Goal: Task Accomplishment & Management: Use online tool/utility

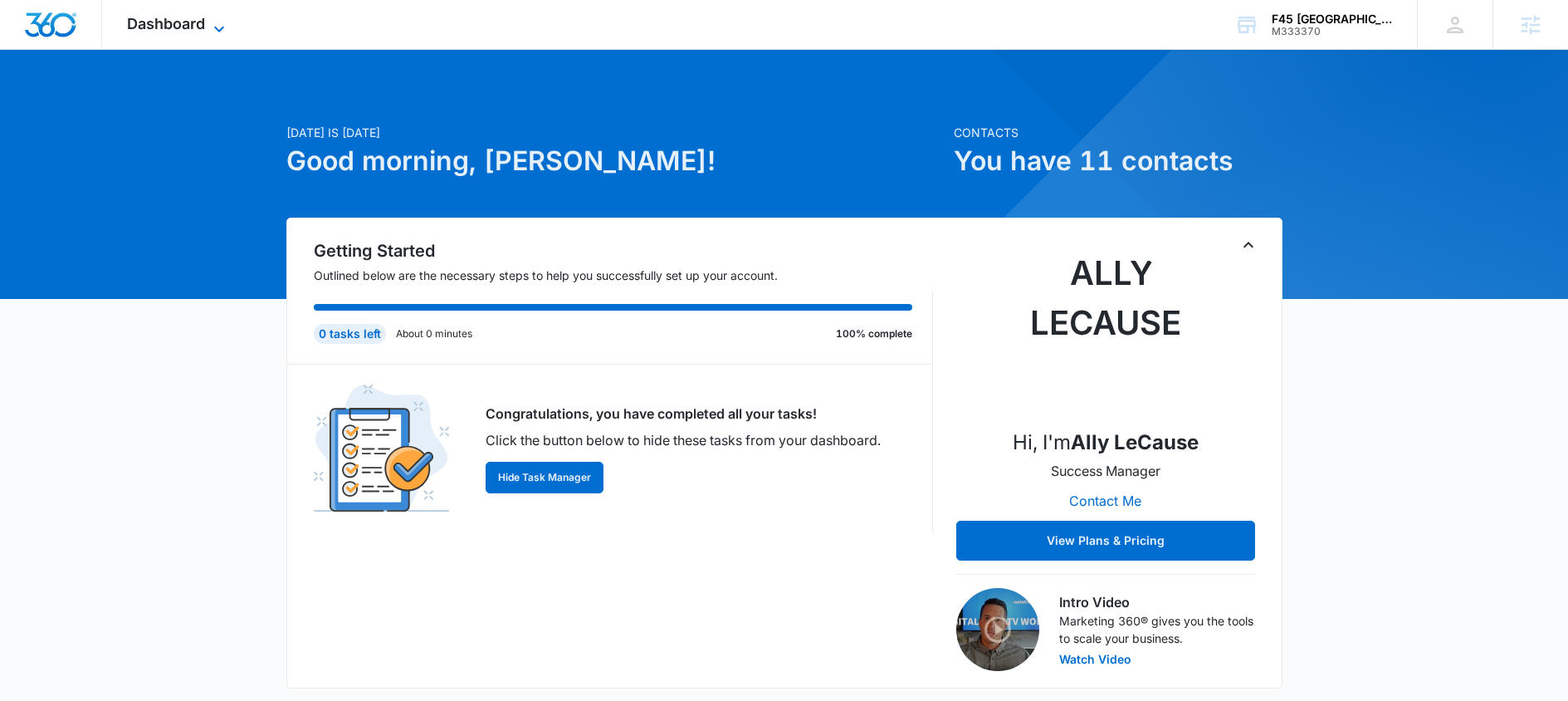
click at [193, 32] on div "Dashboard Apps Reputation Websites Forms CRM Email Social Shop Payments POS Con…" at bounding box center [177, 24] width 152 height 49
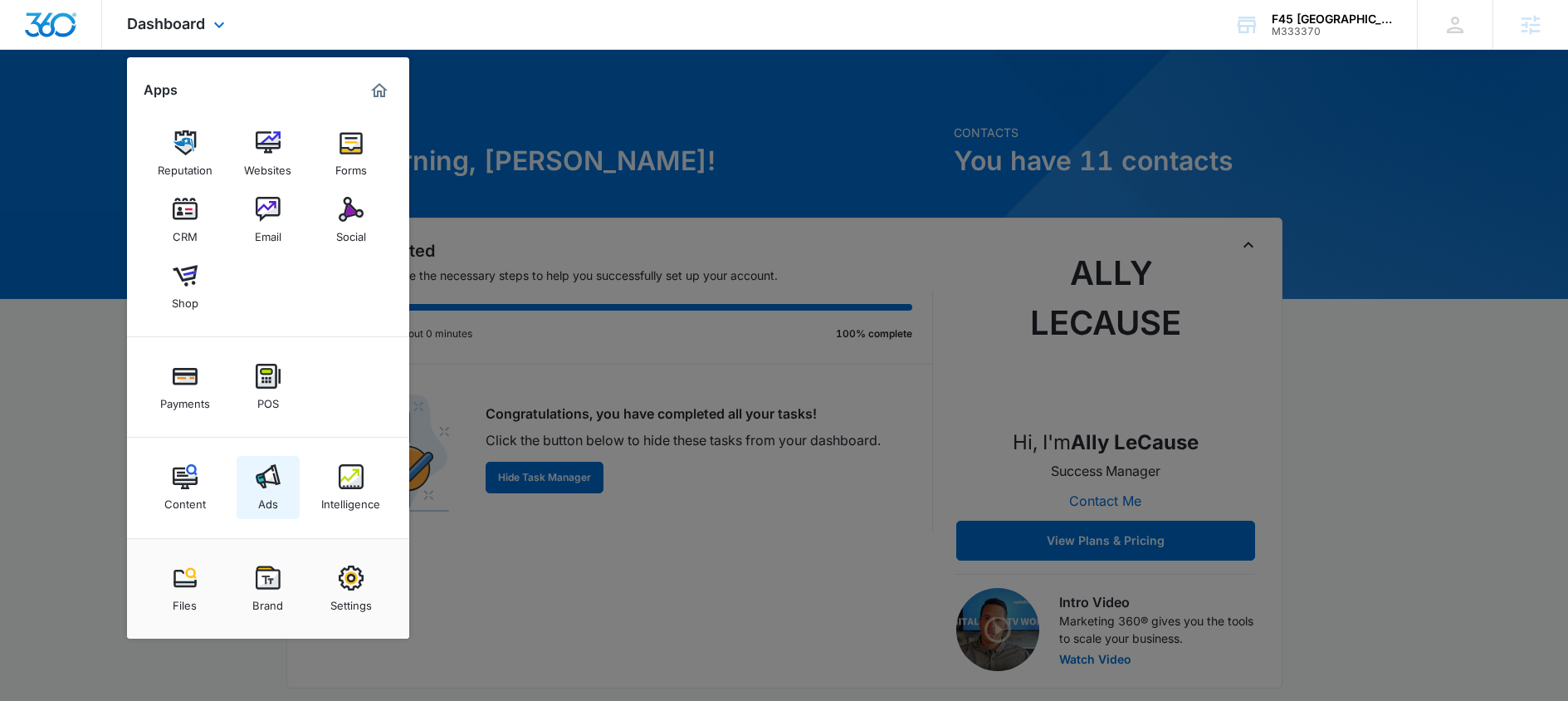
click at [280, 472] on img at bounding box center [268, 477] width 25 height 25
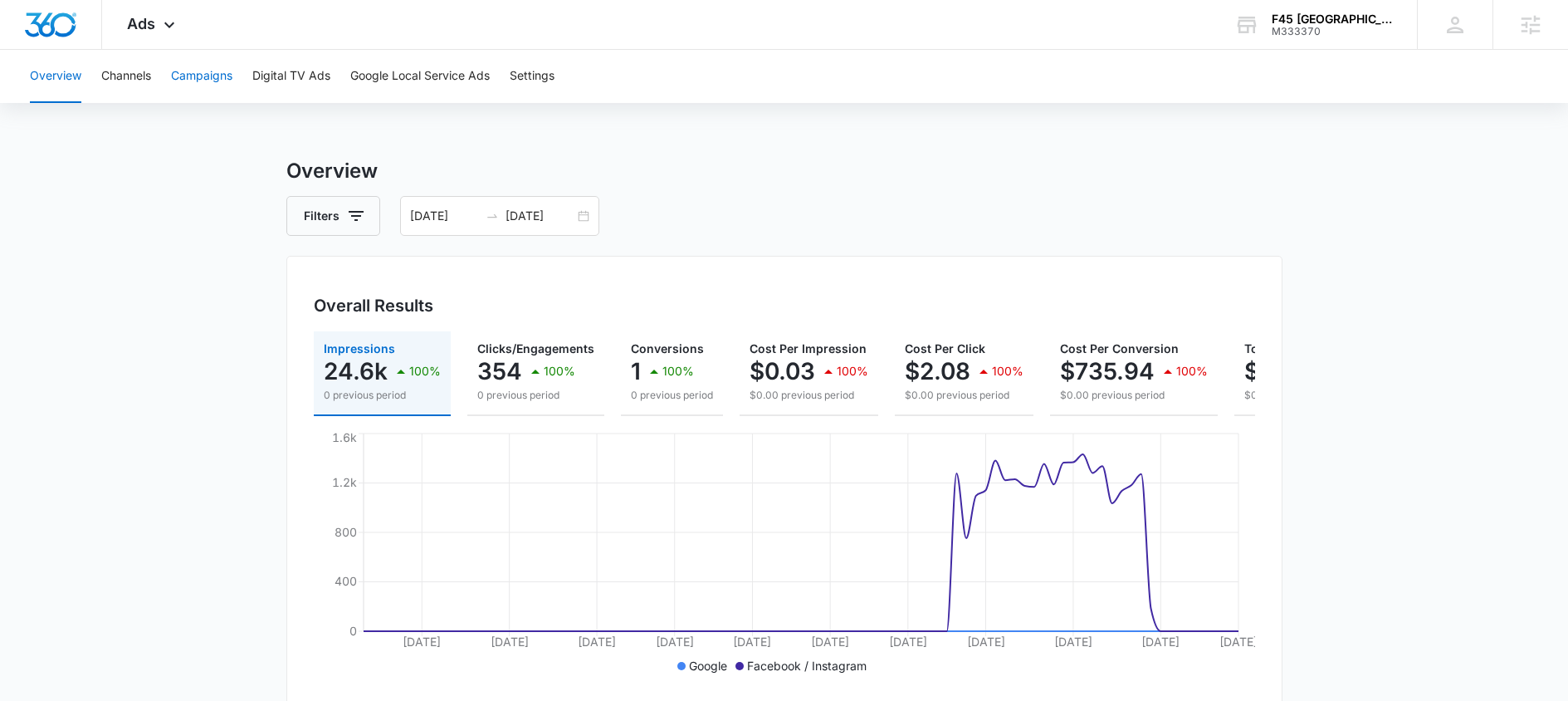
click at [232, 79] on button "Campaigns" at bounding box center [201, 76] width 61 height 53
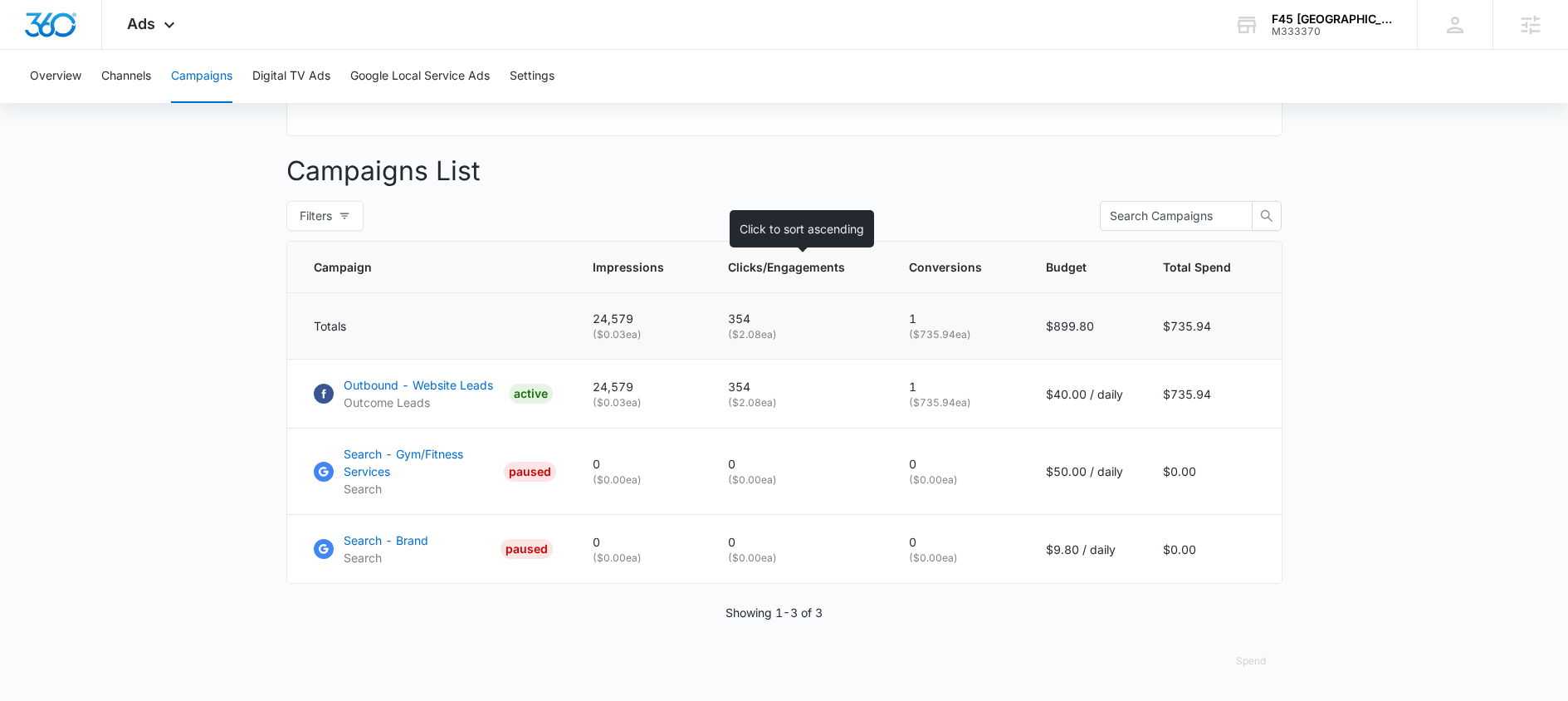
scroll to position [582, 0]
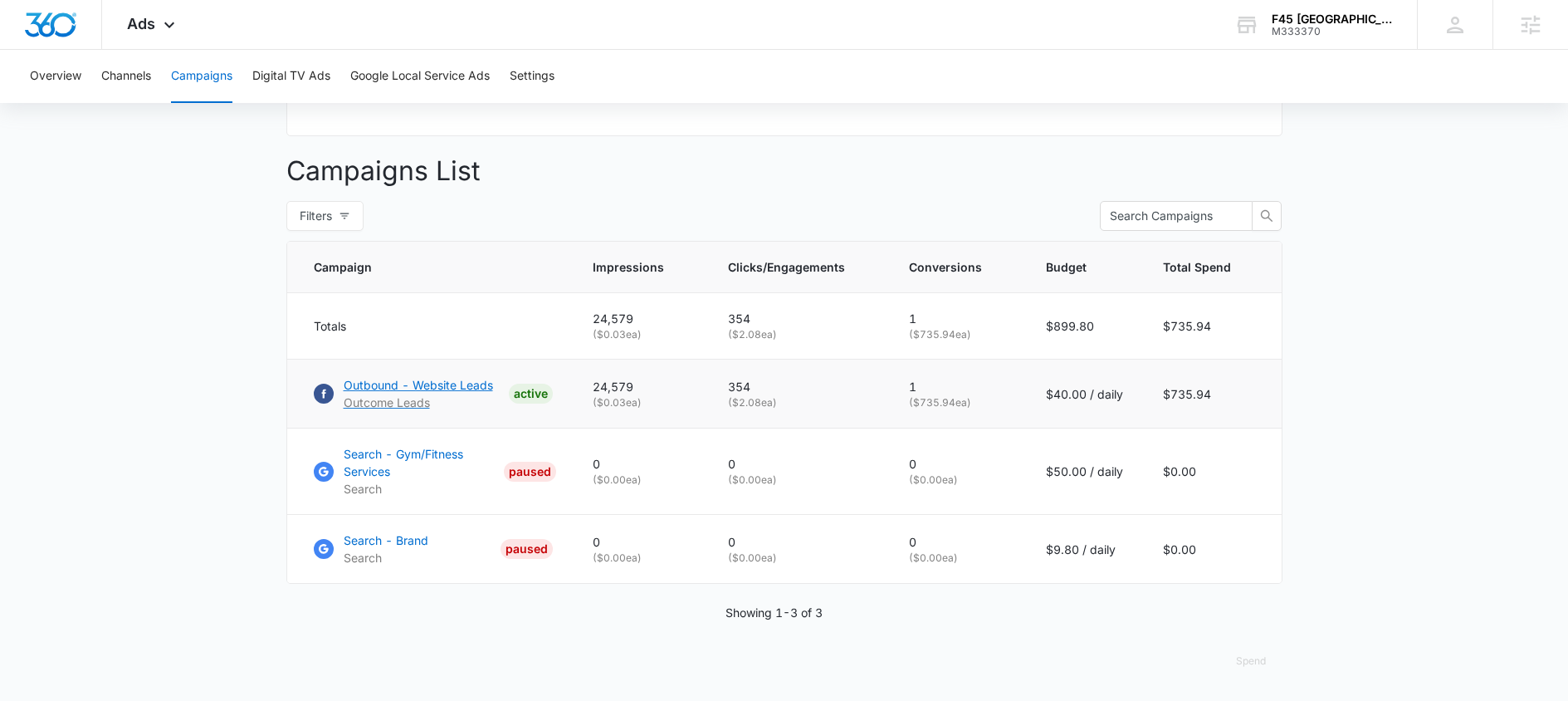
click at [421, 377] on p "Outbound - Website Leads" at bounding box center [418, 384] width 150 height 18
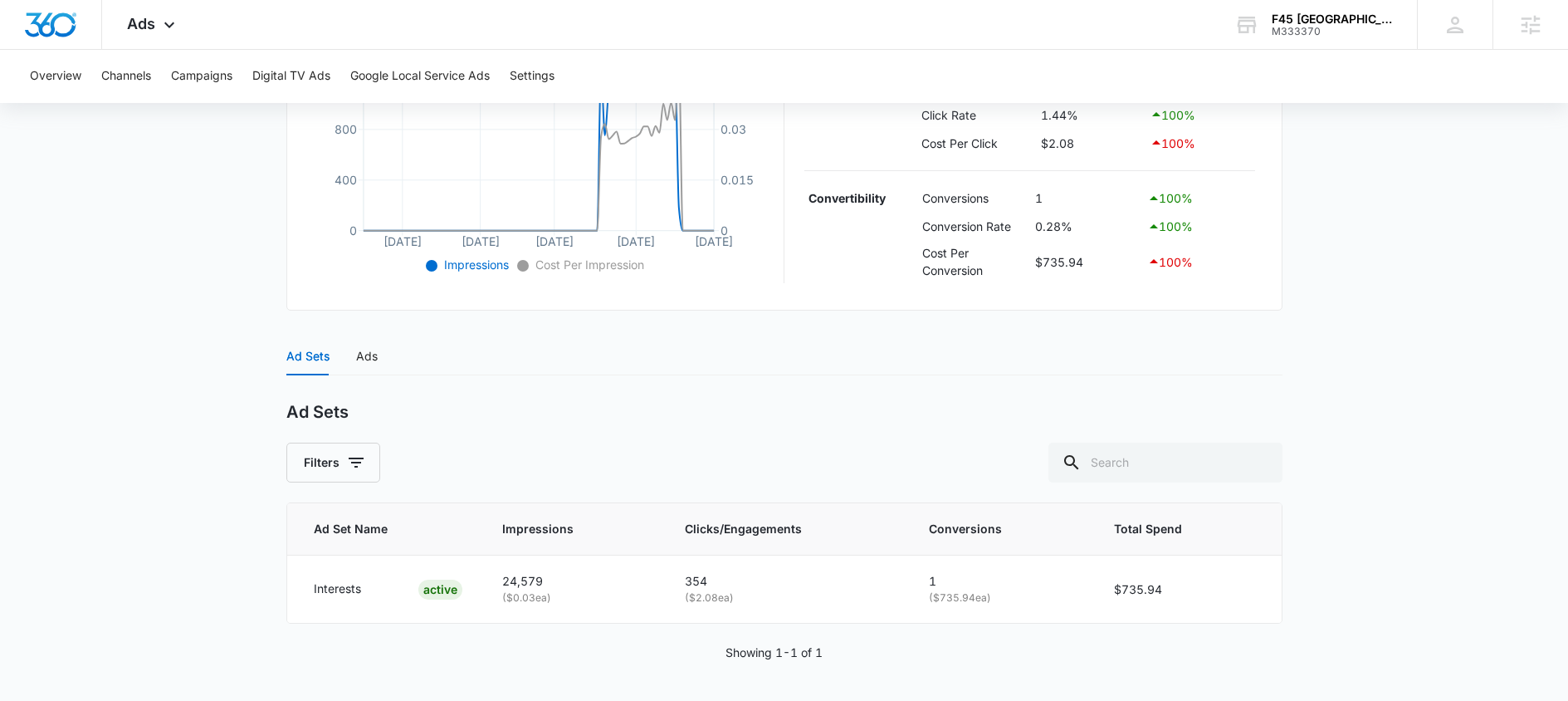
scroll to position [455, 0]
click at [346, 588] on p "Interests" at bounding box center [337, 588] width 47 height 18
click at [353, 342] on div "Ad Sets Ads" at bounding box center [332, 355] width 92 height 38
click at [363, 356] on div "Ads" at bounding box center [367, 356] width 22 height 18
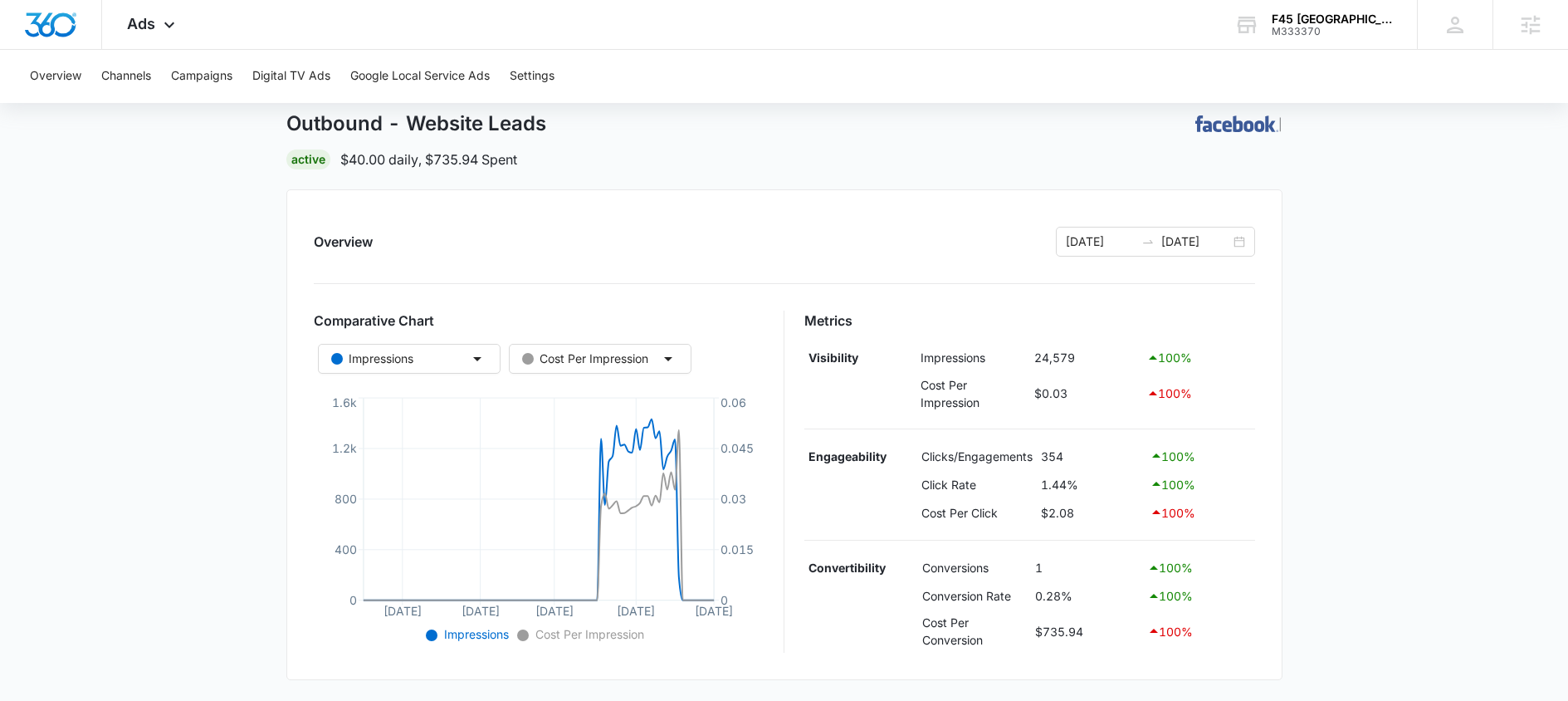
scroll to position [0, 0]
